Goal: Task Accomplishment & Management: Manage account settings

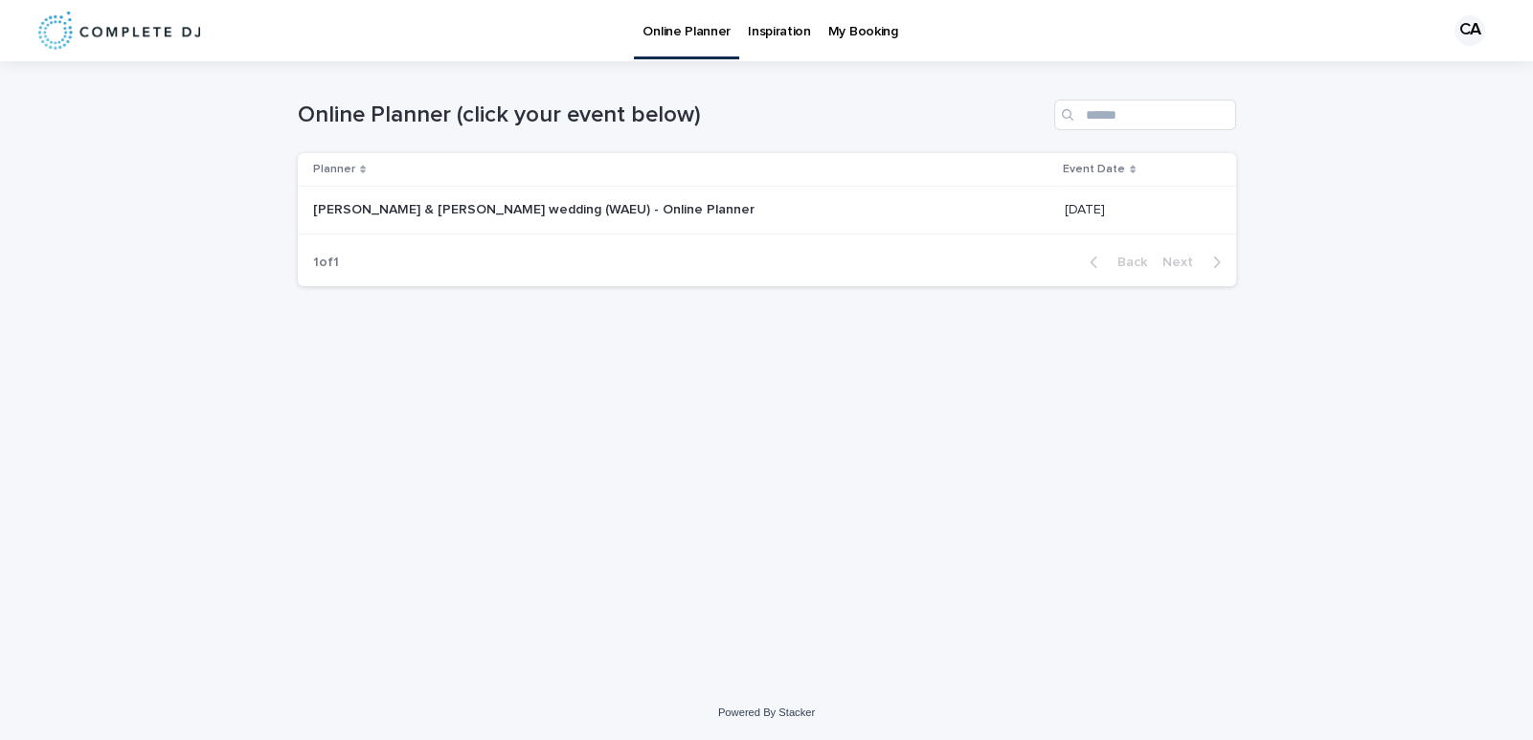
click at [563, 209] on p "[PERSON_NAME] & [PERSON_NAME] wedding (WAEU) - Online Planner" at bounding box center [535, 208] width 445 height 20
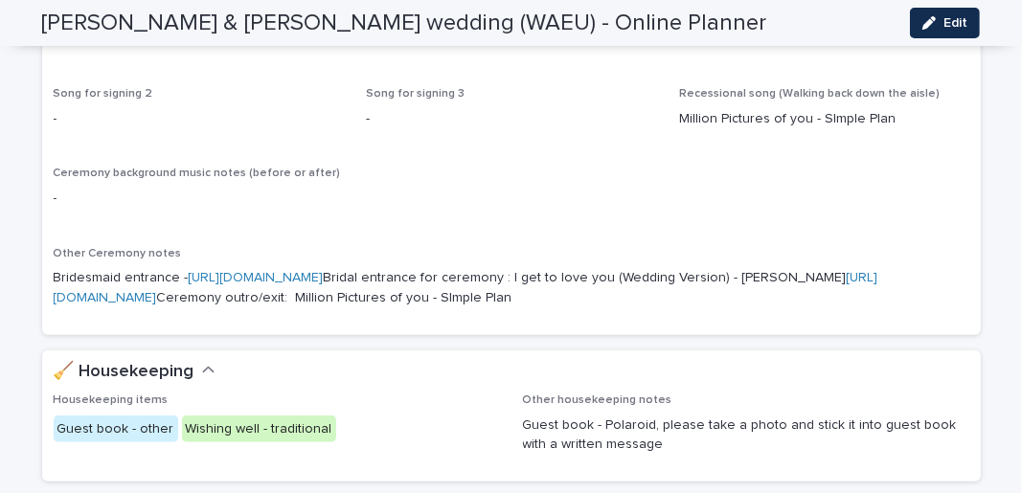
scroll to position [638, 0]
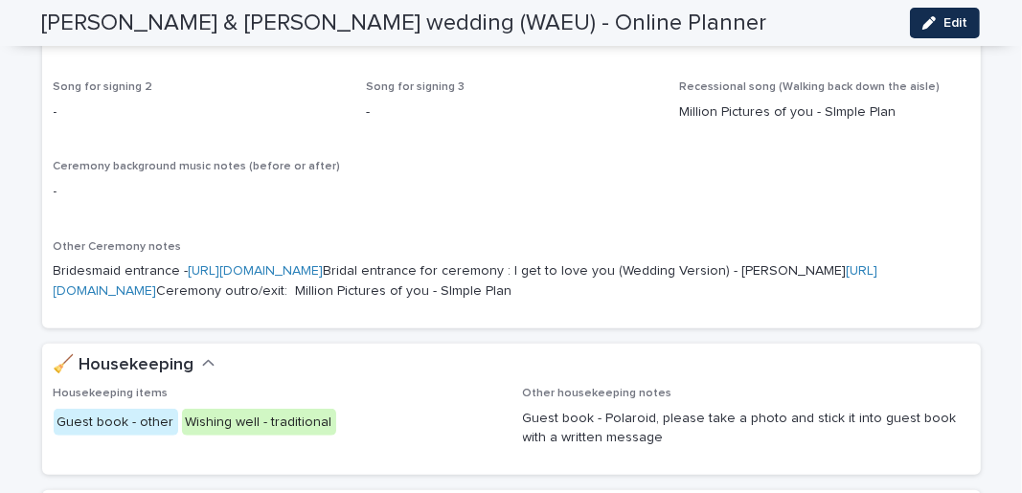
click at [791, 123] on p "Million Pictures of you - SImple Plan" at bounding box center [824, 112] width 290 height 20
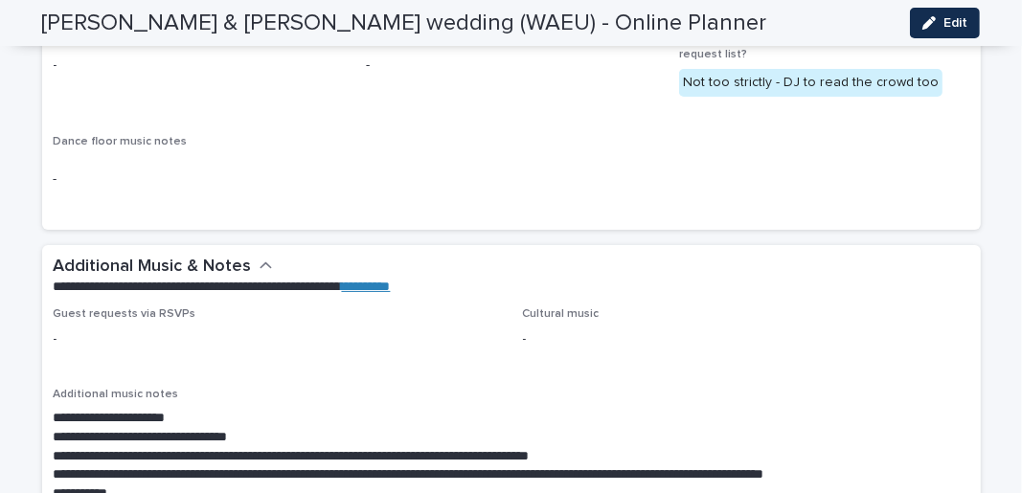
scroll to position [4640, 0]
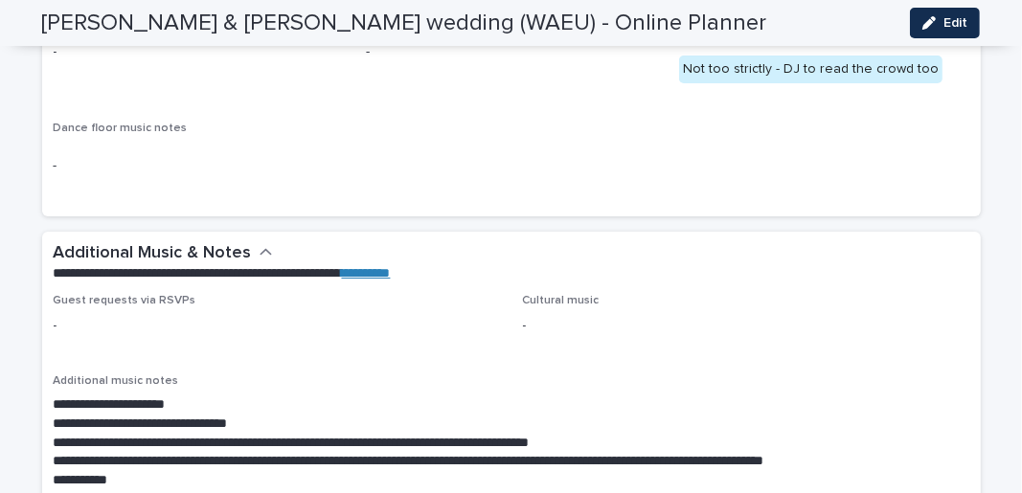
click at [592, 99] on span "Play if possible spotify/streaming link -" at bounding box center [511, 59] width 290 height 79
click at [960, 24] on span "Edit" at bounding box center [955, 22] width 24 height 13
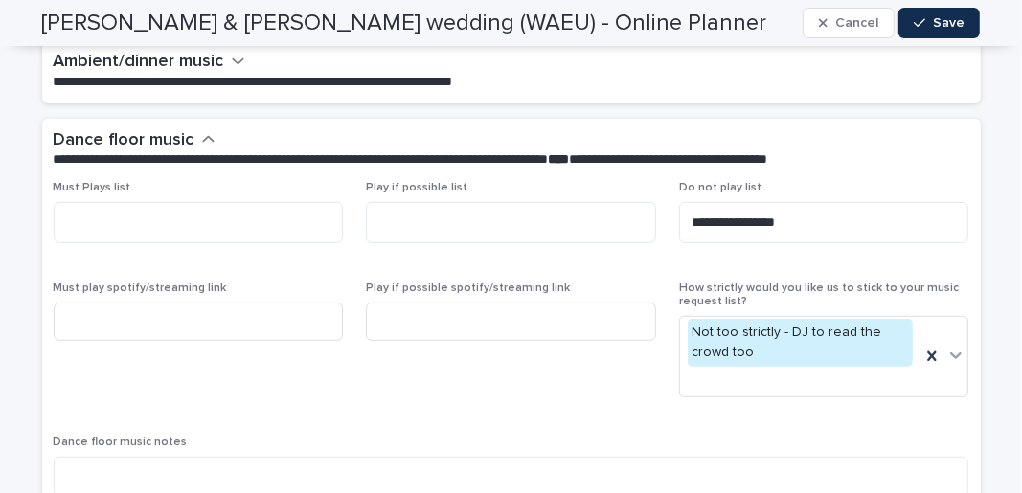
scroll to position [5150, 0]
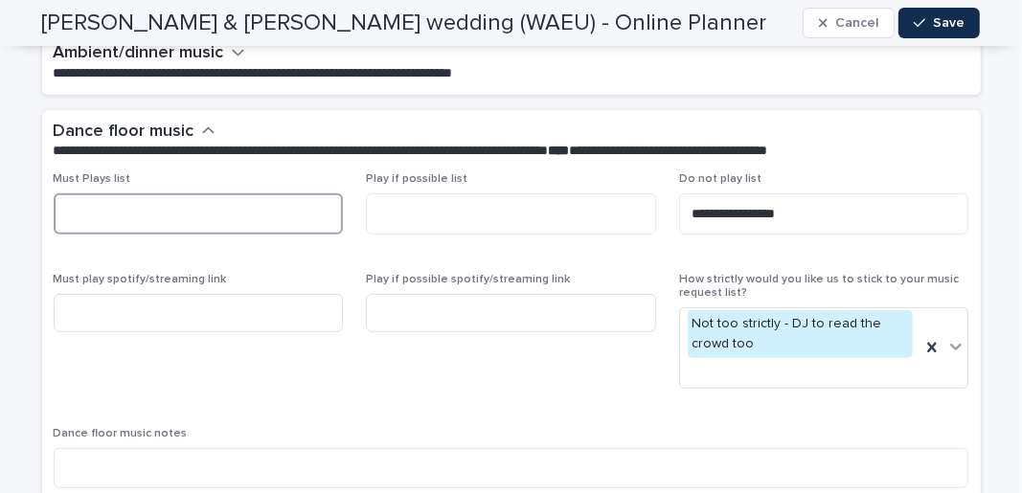
click at [174, 205] on textarea at bounding box center [199, 213] width 290 height 40
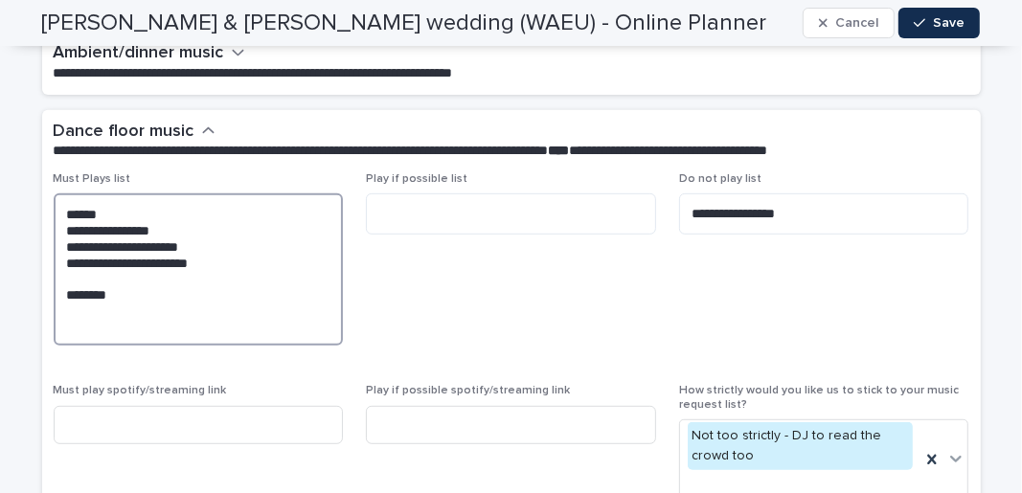
click at [245, 259] on textarea "**********" at bounding box center [199, 269] width 290 height 152
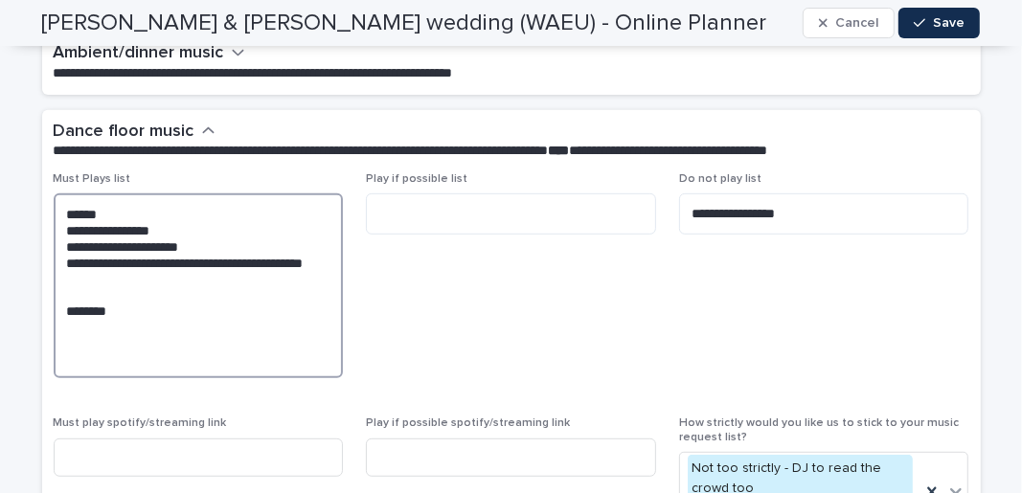
type textarea "**********"
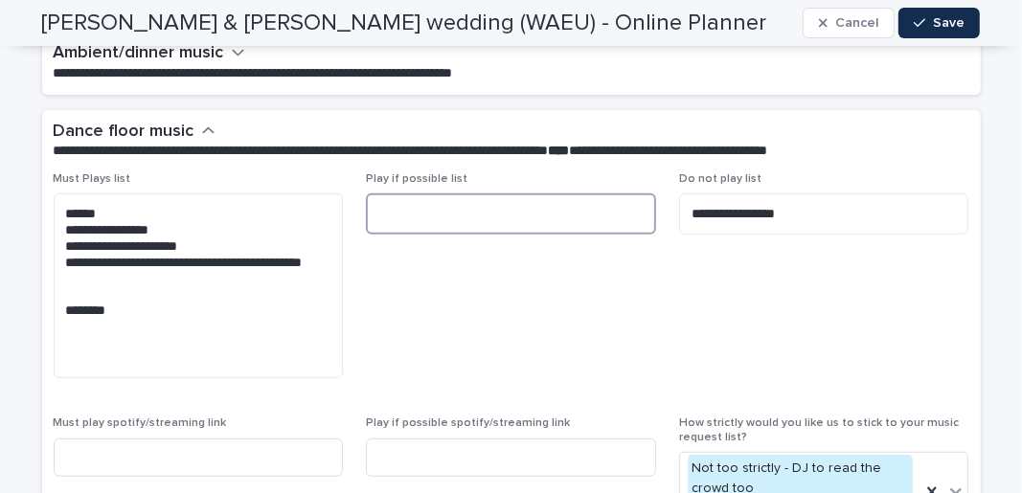
click at [467, 218] on textarea at bounding box center [511, 213] width 290 height 40
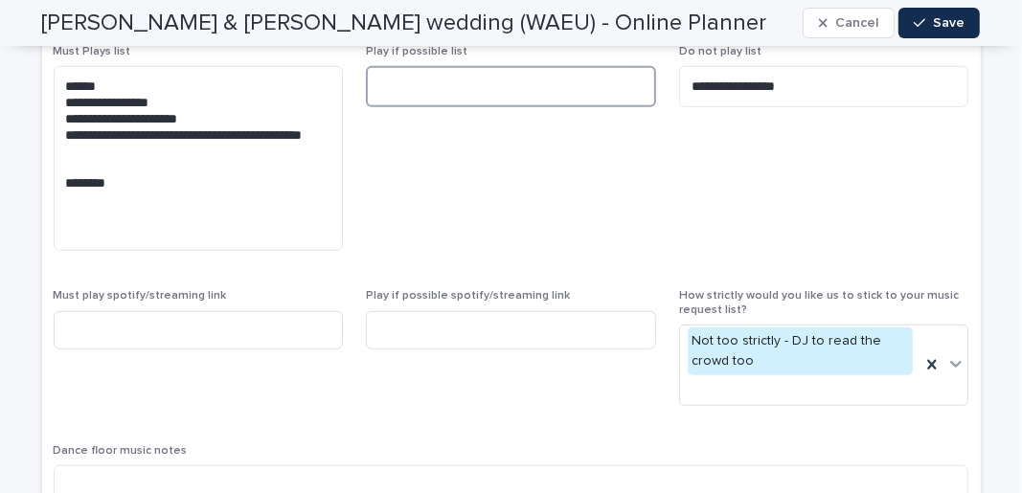
scroll to position [5278, 0]
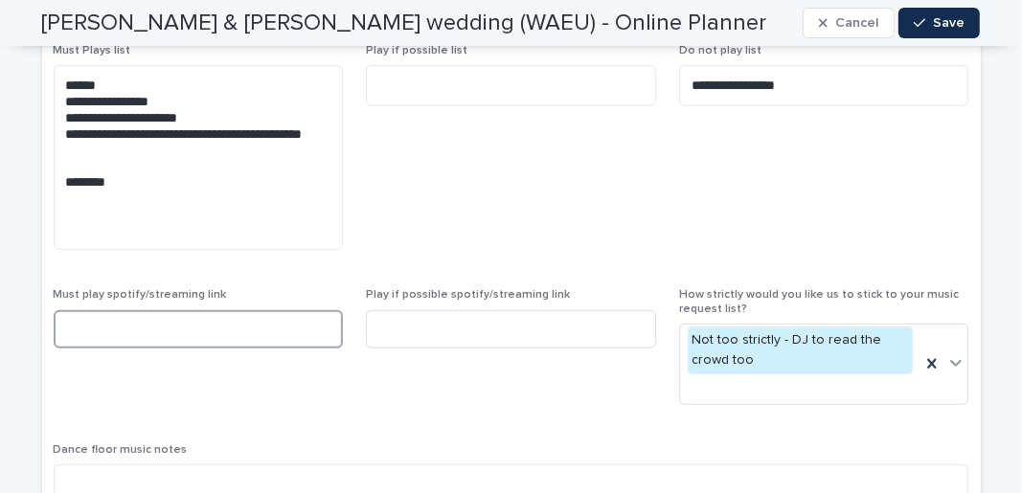
click at [217, 330] on input at bounding box center [199, 329] width 290 height 38
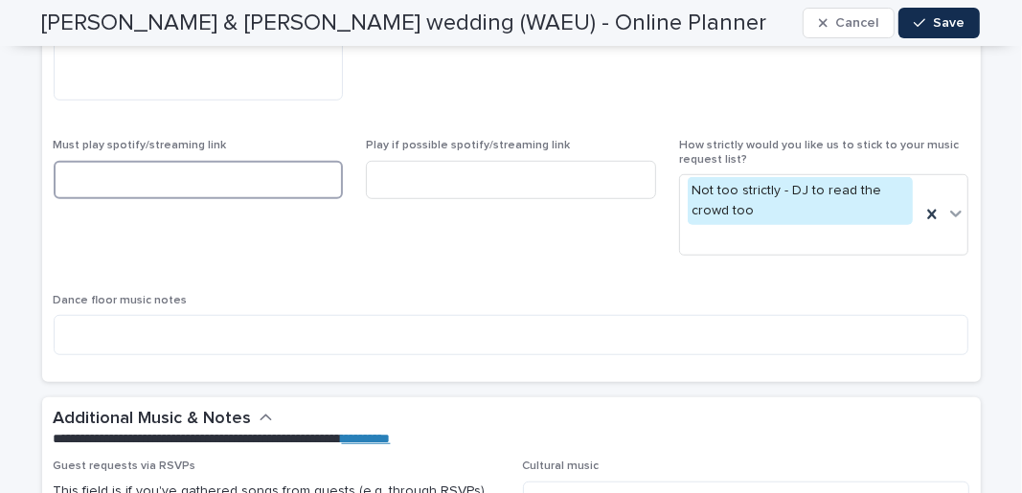
scroll to position [5448, 0]
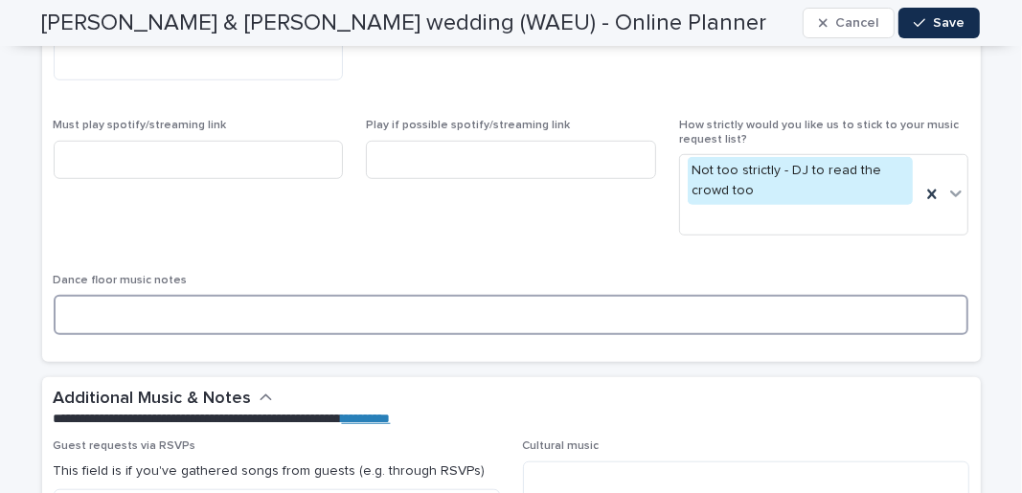
click at [214, 304] on textarea at bounding box center [512, 315] width 916 height 40
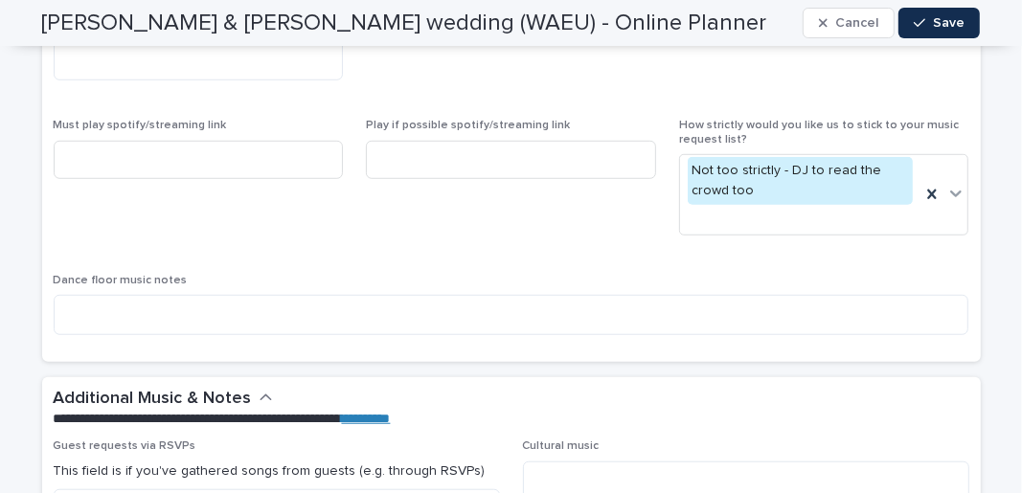
click at [281, 241] on span "Must play spotify/streaming link" at bounding box center [199, 184] width 290 height 131
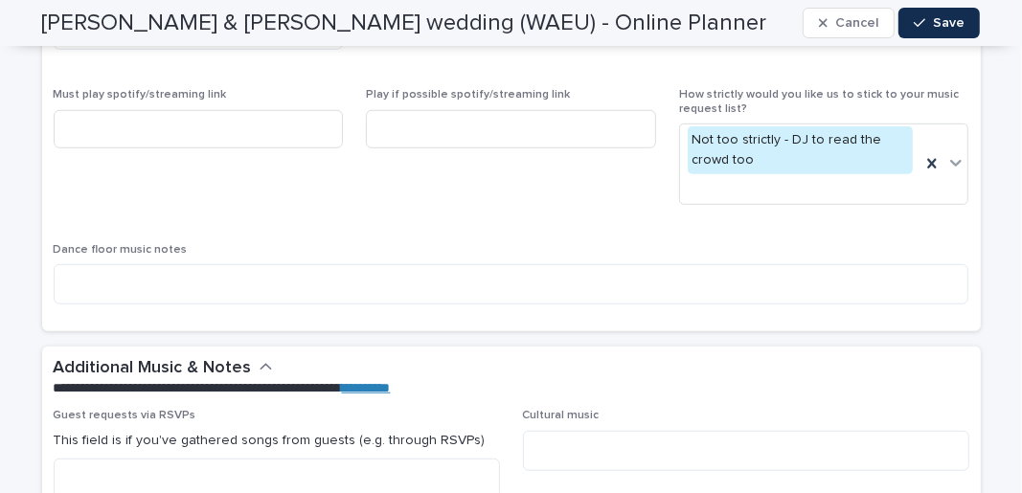
scroll to position [5533, 0]
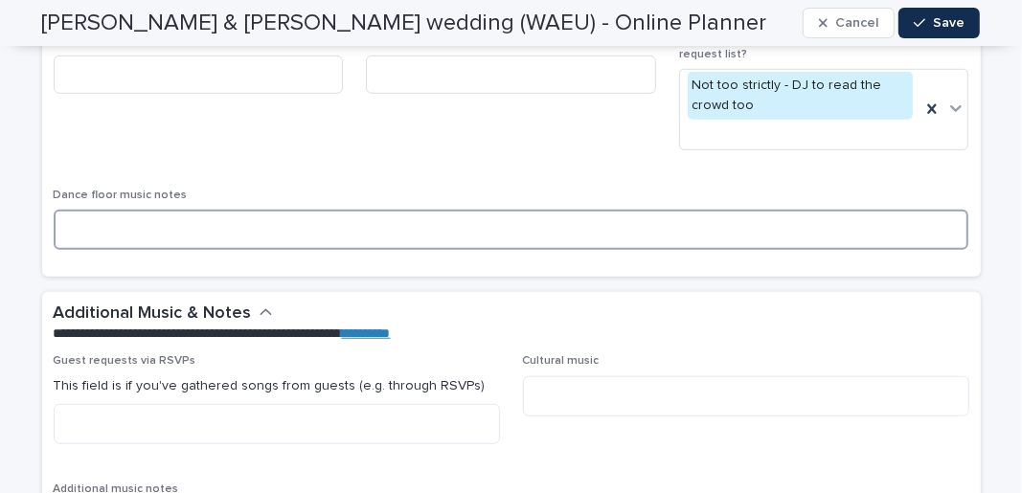
click at [272, 226] on textarea at bounding box center [512, 230] width 916 height 40
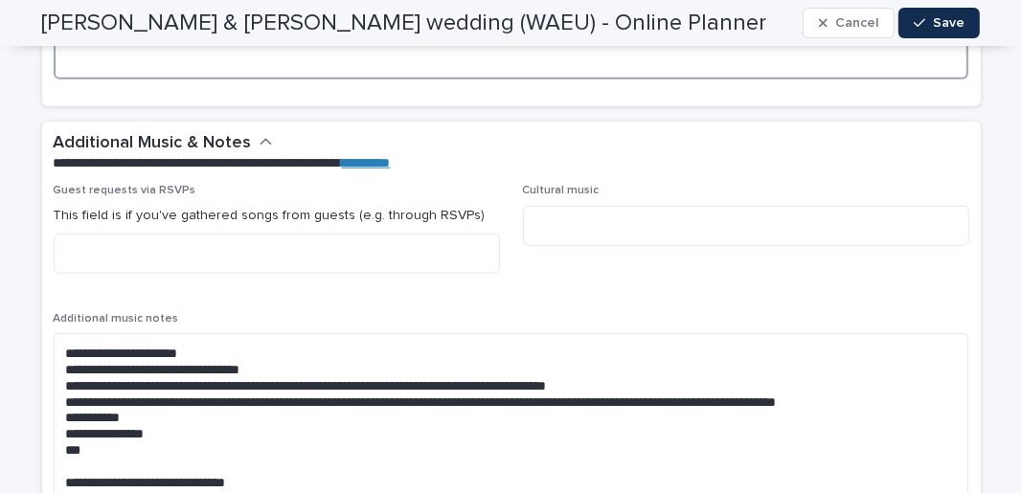
scroll to position [5704, 0]
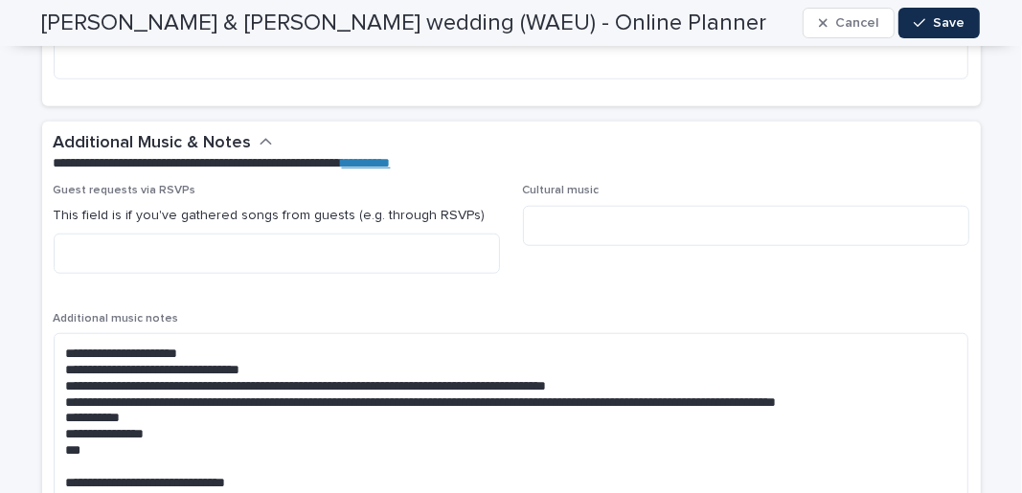
click at [580, 198] on div "Cultural music" at bounding box center [746, 223] width 446 height 78
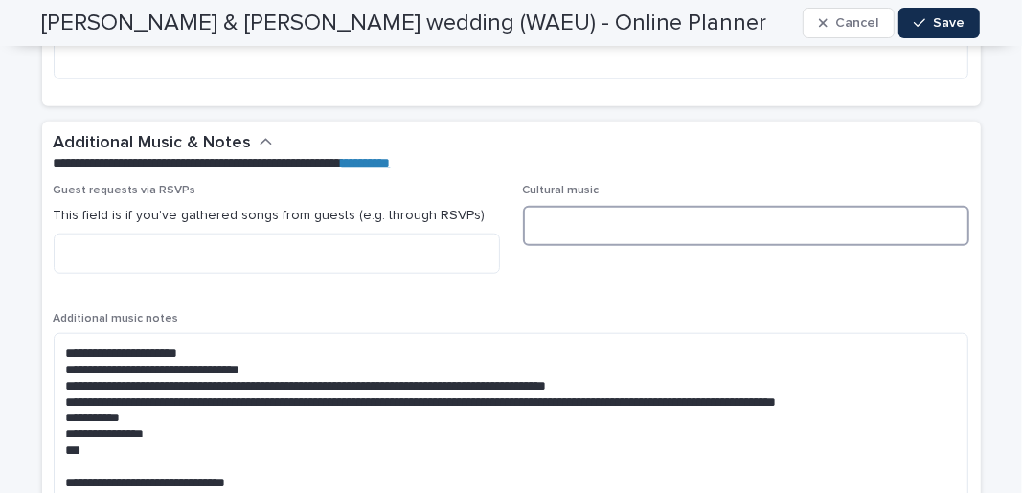
click at [579, 215] on textarea at bounding box center [746, 226] width 446 height 40
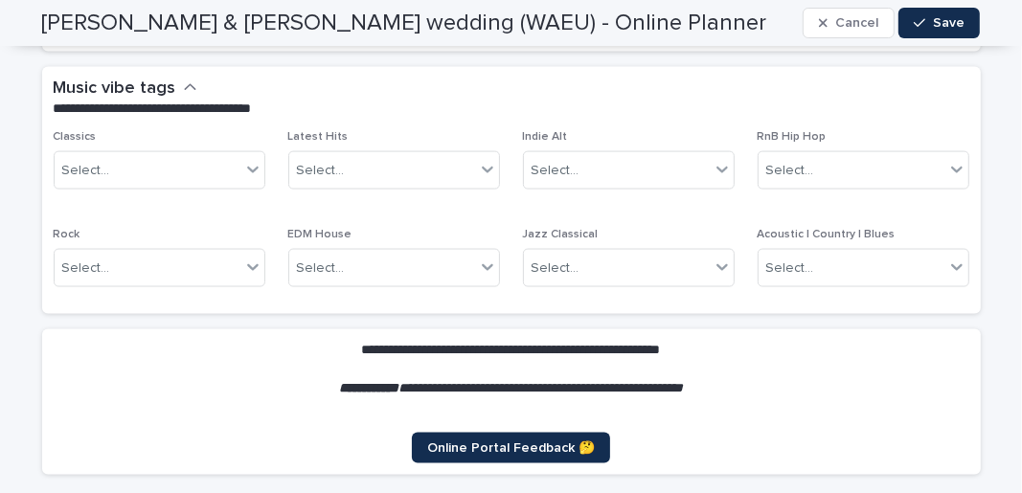
scroll to position [6385, 0]
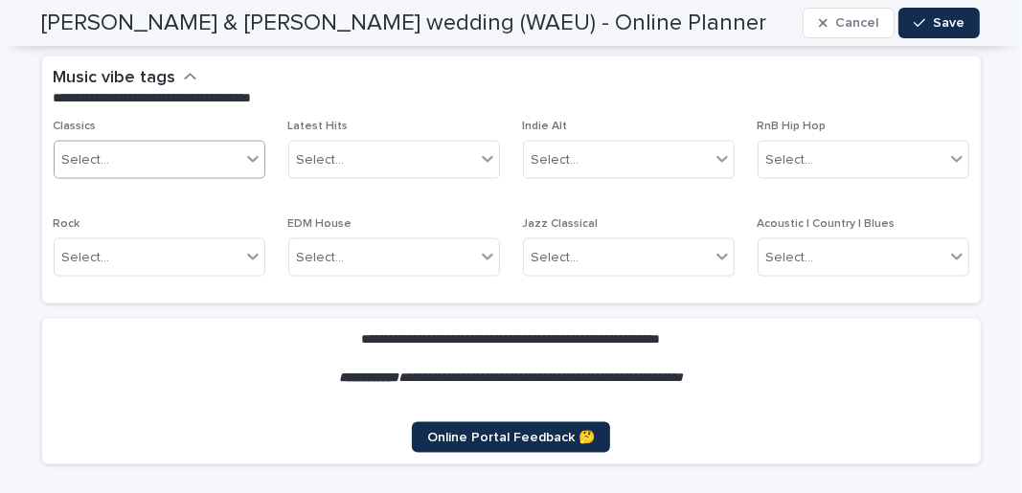
click at [157, 148] on div "Select..." at bounding box center [148, 161] width 186 height 32
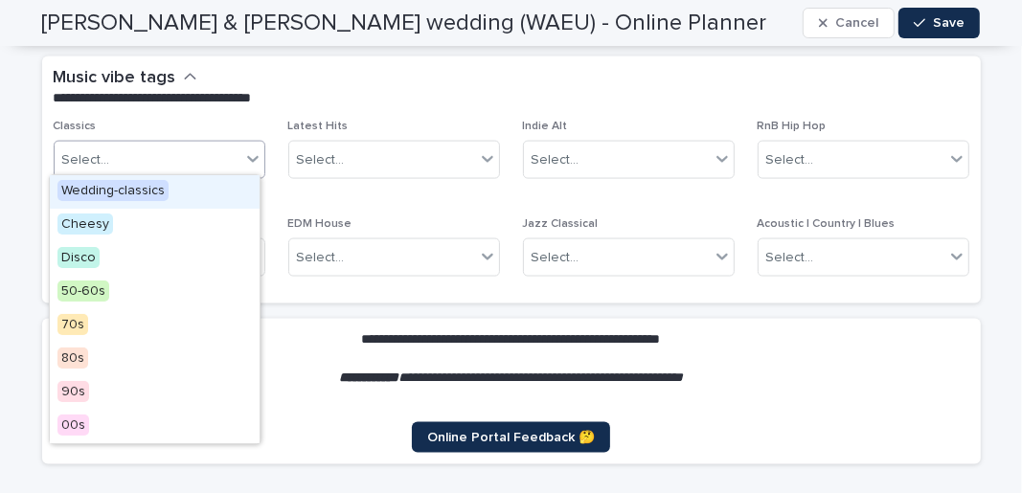
click at [157, 148] on div "Select..." at bounding box center [148, 161] width 186 height 32
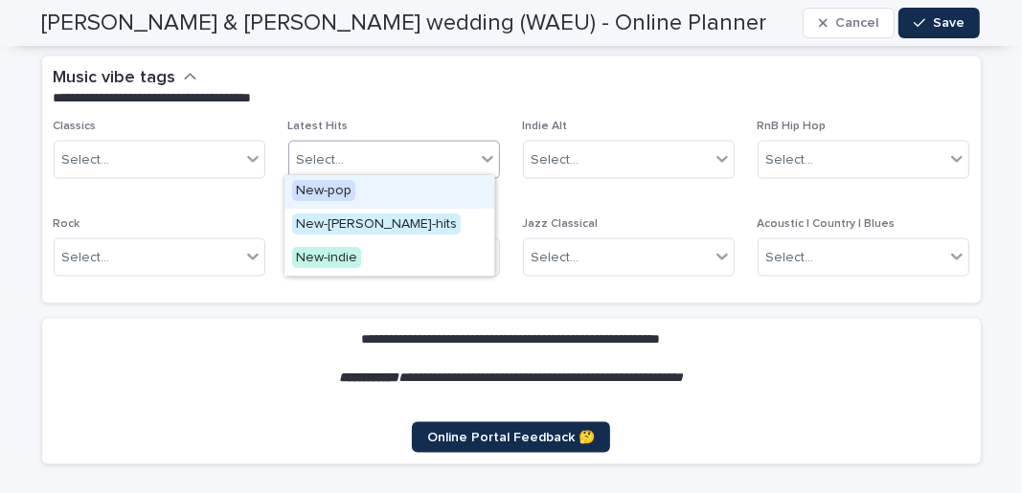
click at [373, 152] on div "Select..." at bounding box center [382, 161] width 186 height 32
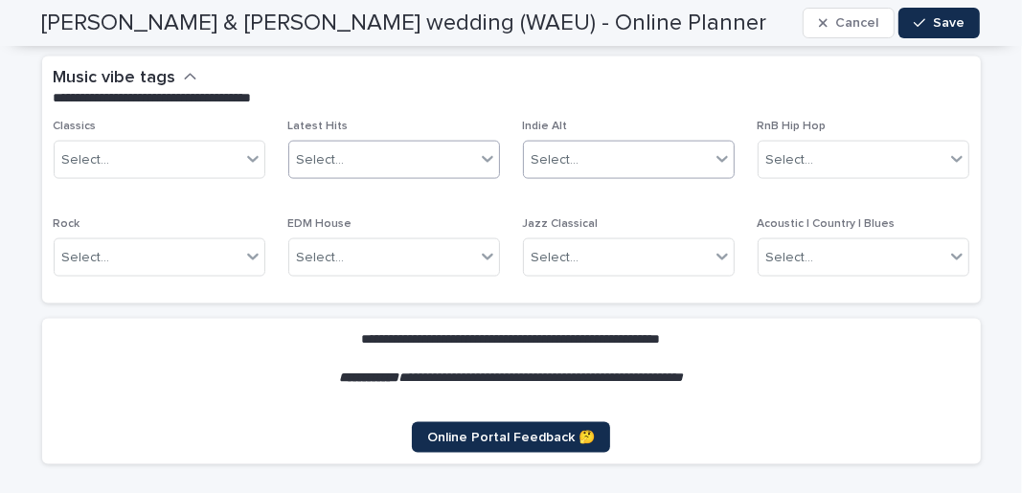
click at [617, 161] on div "Select..." at bounding box center [617, 161] width 186 height 32
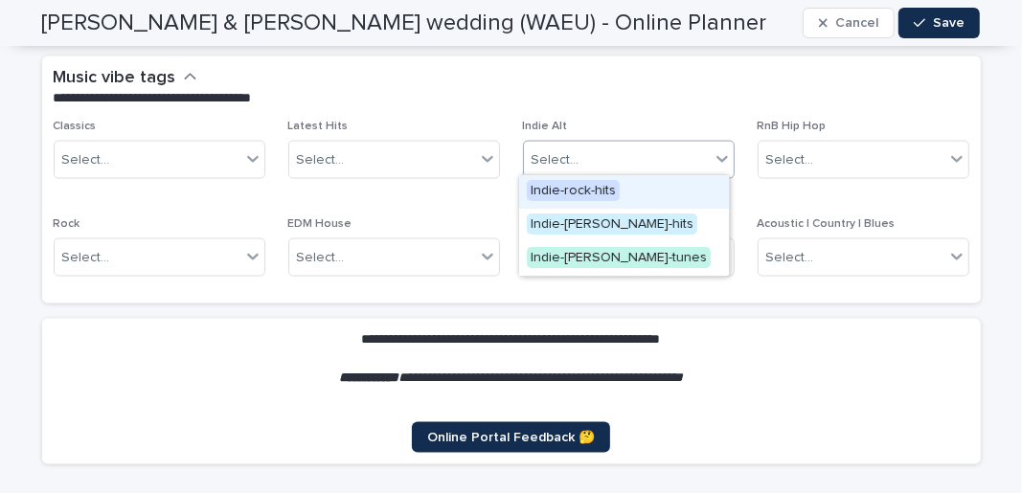
click at [617, 161] on div "Select..." at bounding box center [617, 161] width 186 height 32
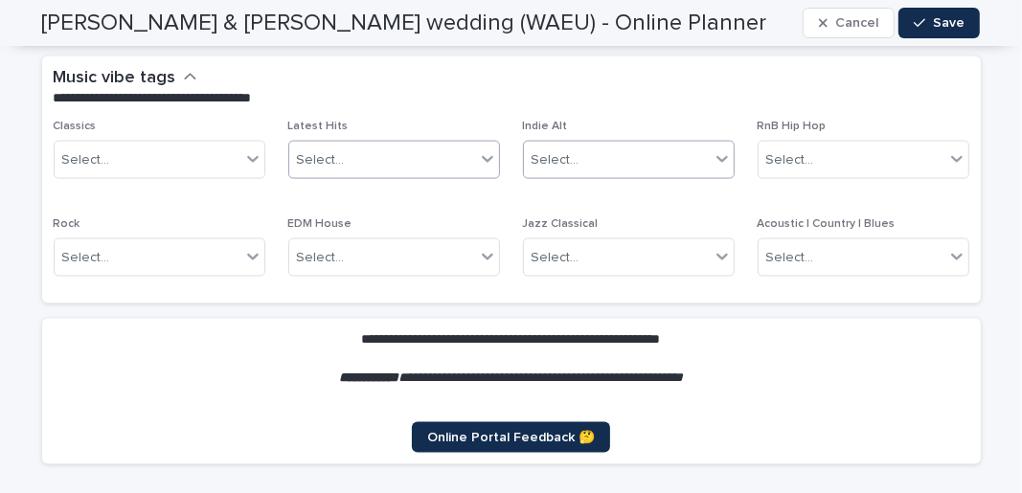
click at [408, 168] on div "Select..." at bounding box center [382, 161] width 186 height 32
click at [460, 96] on p "**********" at bounding box center [508, 98] width 908 height 19
click at [337, 243] on div "Select..." at bounding box center [382, 258] width 186 height 32
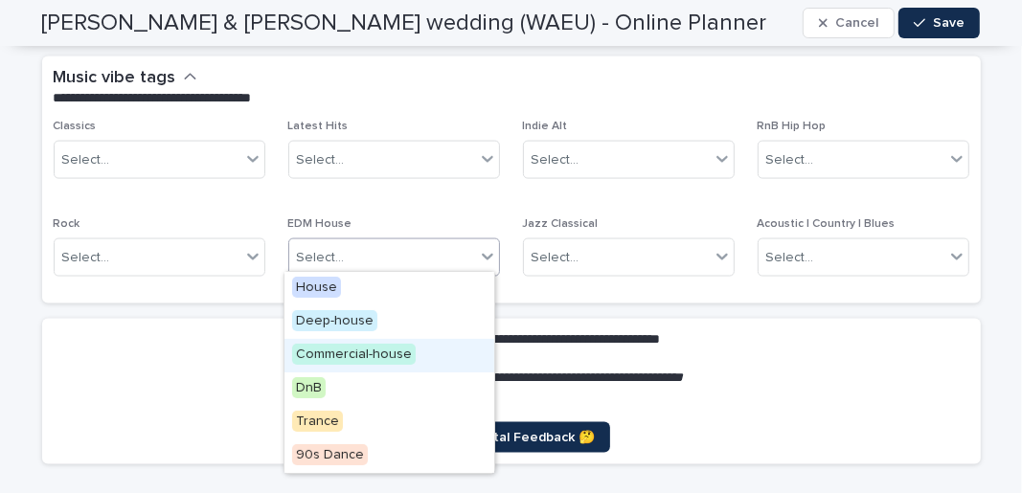
click at [171, 333] on section "**********" at bounding box center [511, 391] width 939 height 145
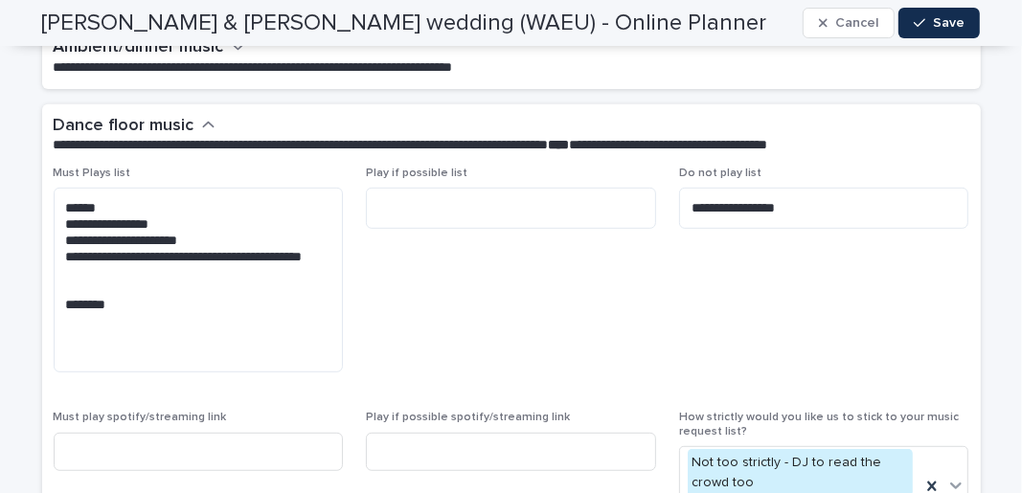
scroll to position [5153, 0]
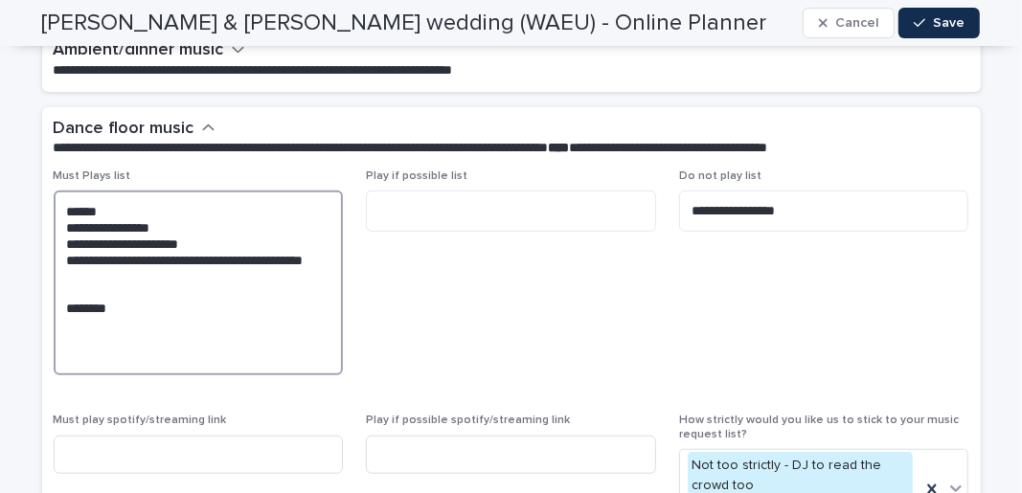
click at [211, 276] on textarea "**********" at bounding box center [199, 283] width 290 height 185
click at [134, 286] on textarea "**********" at bounding box center [199, 283] width 290 height 185
